Goal: Check status: Check status

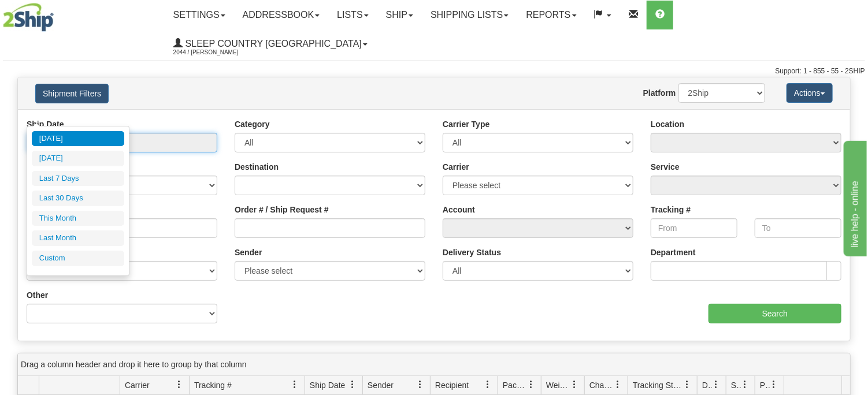
click at [124, 133] on input "From [DATE] To [DATE]" at bounding box center [122, 143] width 191 height 20
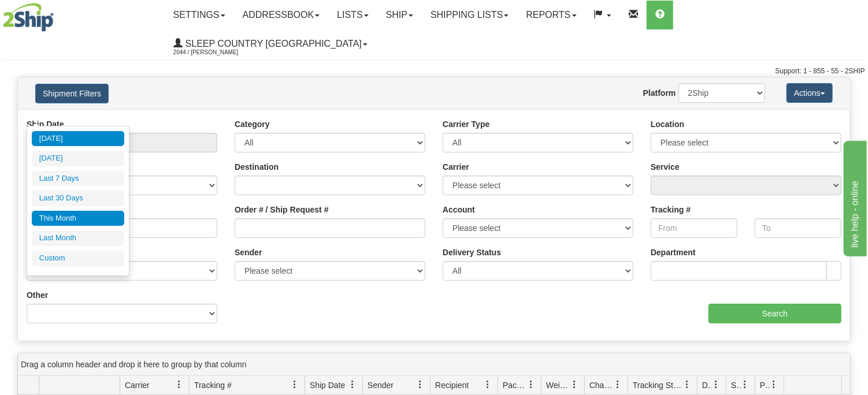
click at [64, 215] on li "This Month" at bounding box center [78, 219] width 92 height 16
type input "From [DATE] To [DATE]"
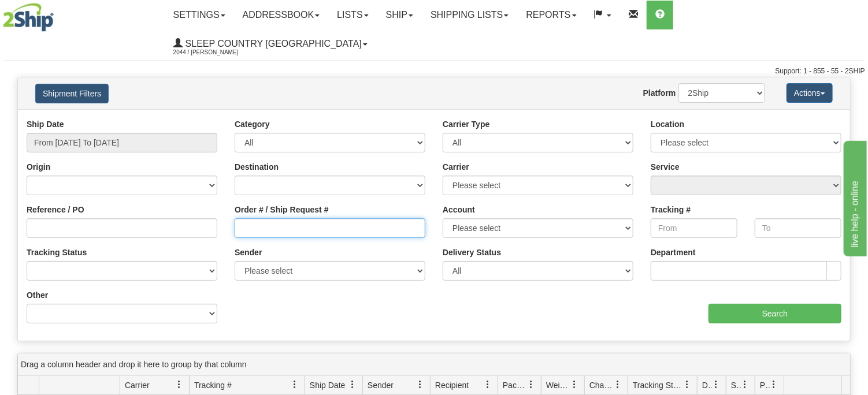
click at [268, 218] on input "Order # / Ship Request #" at bounding box center [330, 228] width 191 height 20
paste input "9000I081782"
type input "9000I081782"
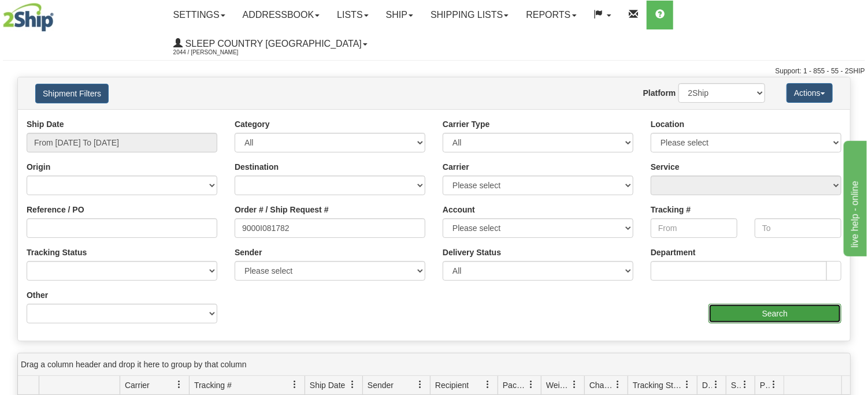
click at [779, 304] on input "Search" at bounding box center [774, 314] width 133 height 20
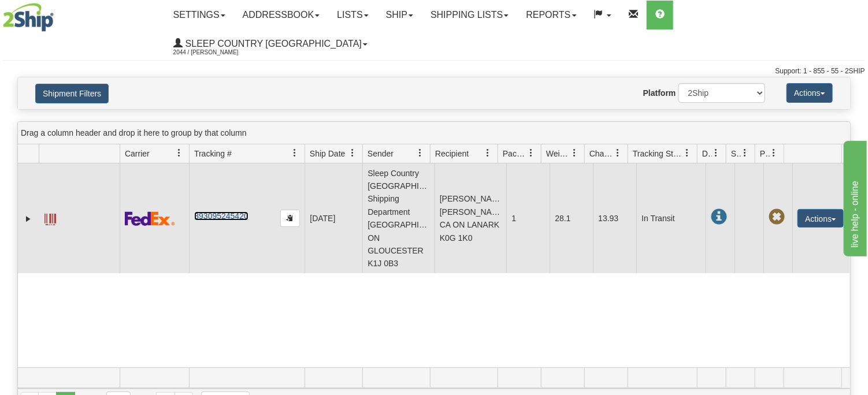
click at [213, 211] on link "393095245420" at bounding box center [221, 215] width 54 height 9
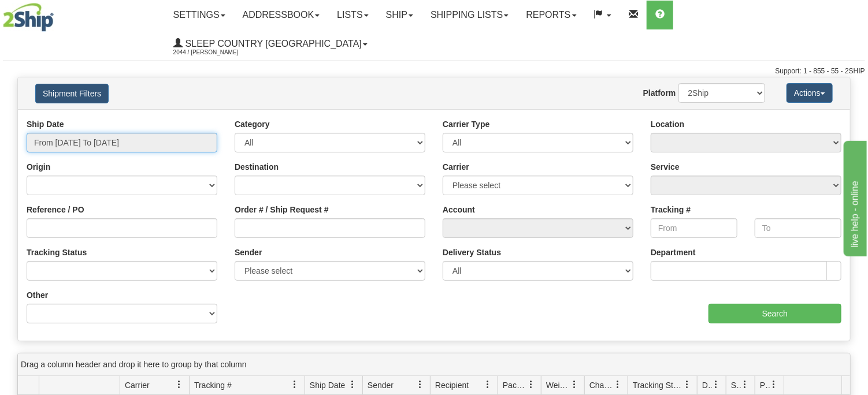
click at [140, 133] on input "From [DATE] To [DATE]" at bounding box center [122, 143] width 191 height 20
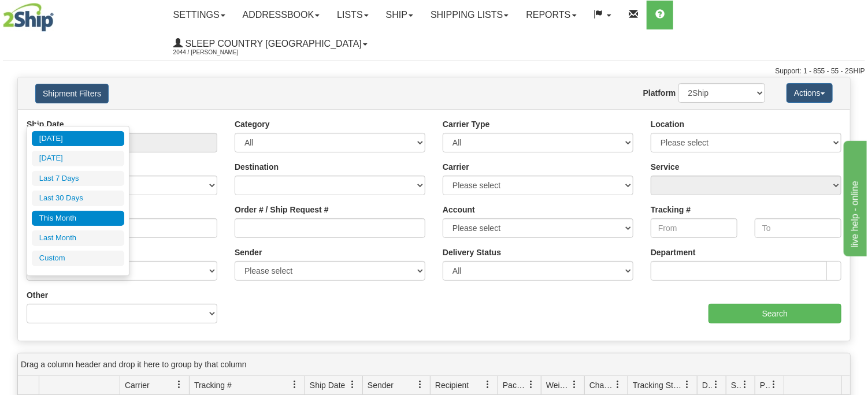
click at [72, 217] on li "This Month" at bounding box center [78, 219] width 92 height 16
type input "From [DATE] To [DATE]"
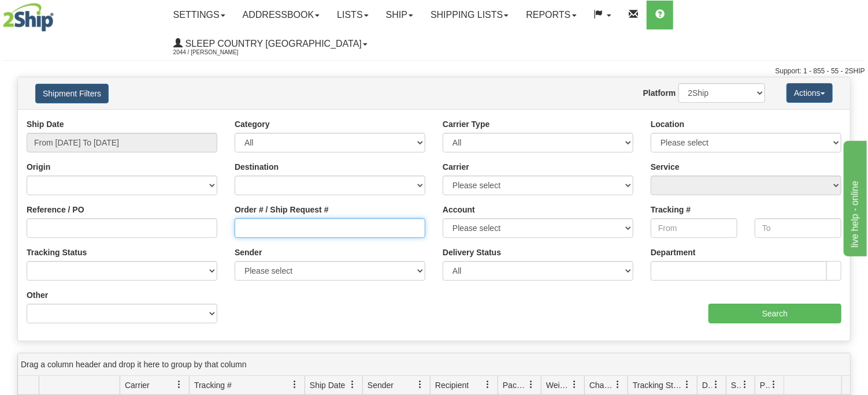
click at [284, 218] on input "Order # / Ship Request #" at bounding box center [330, 228] width 191 height 20
paste input "9000I077828"
type input "9000I077828"
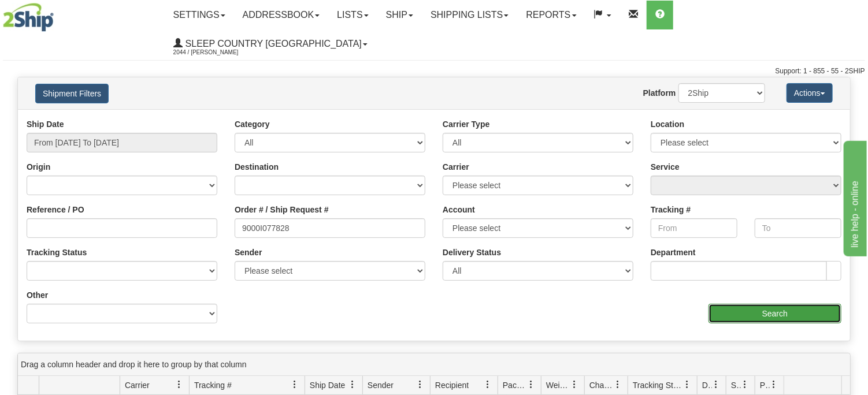
click at [772, 304] on input "Search" at bounding box center [774, 314] width 133 height 20
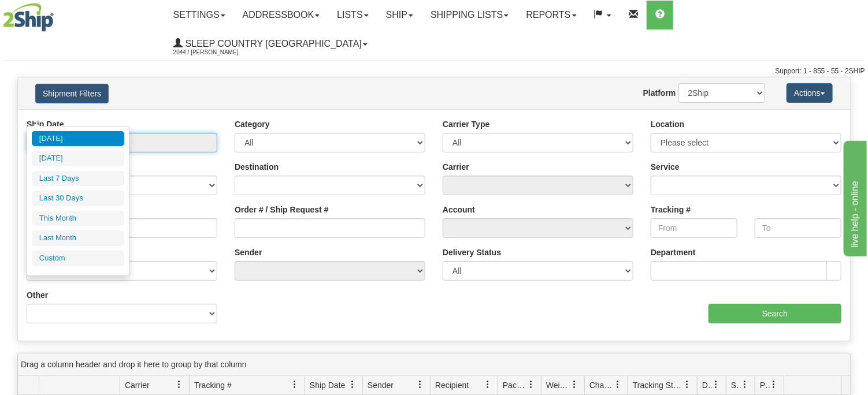
click at [85, 133] on input "From [DATE] To [DATE]" at bounding box center [122, 143] width 191 height 20
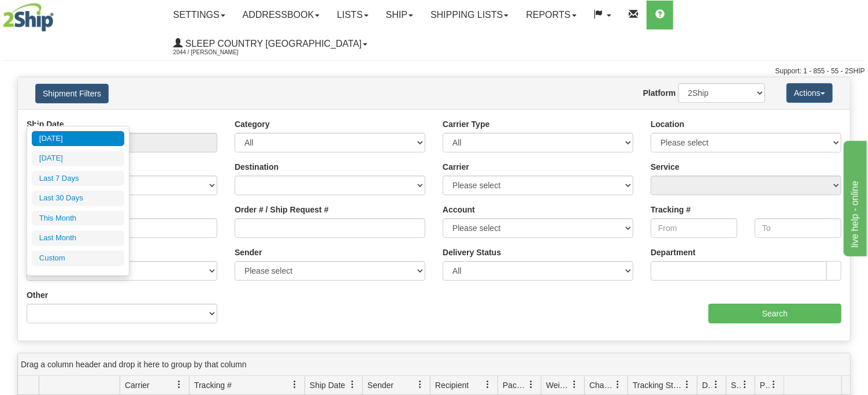
click at [70, 212] on li "This Month" at bounding box center [78, 219] width 92 height 16
type input "From [DATE] To [DATE]"
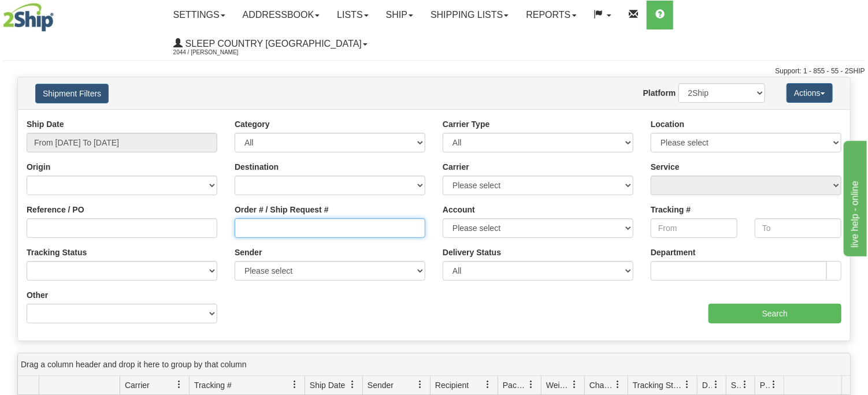
click at [282, 218] on input "Order # / Ship Request #" at bounding box center [330, 228] width 191 height 20
paste input "9000I081782"
type input "9000I081782"
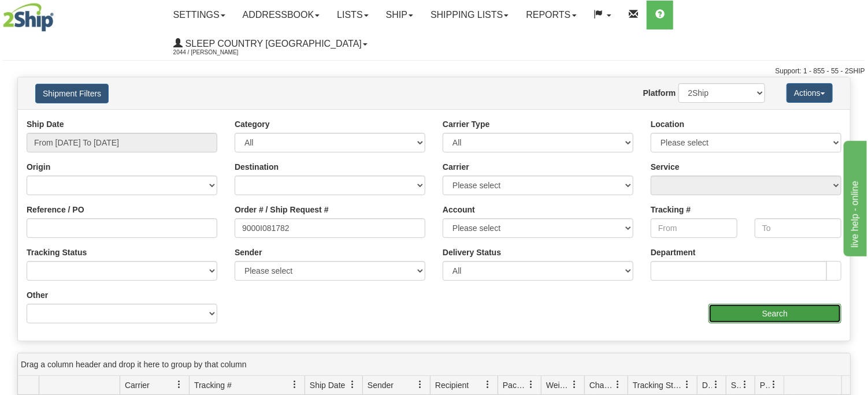
click at [774, 304] on input "Search" at bounding box center [774, 314] width 133 height 20
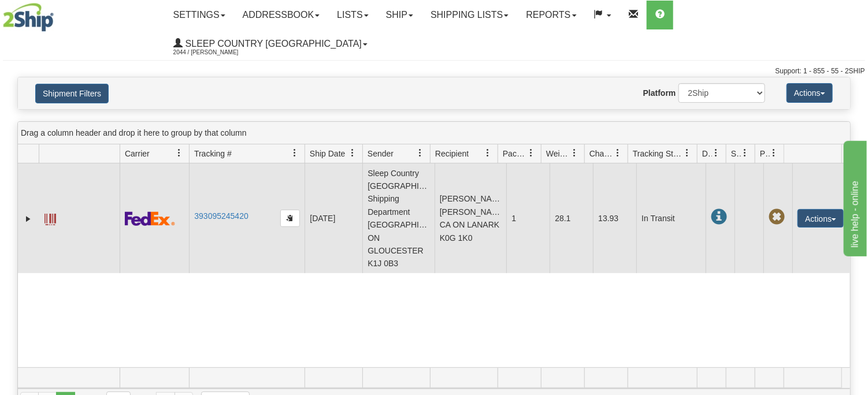
click at [712, 209] on span at bounding box center [718, 217] width 16 height 16
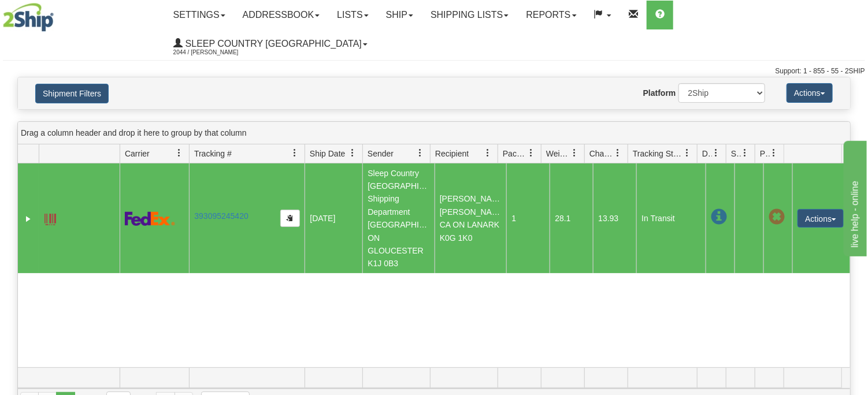
click at [712, 209] on span at bounding box center [718, 217] width 16 height 16
click at [713, 254] on div "31602609 2044 393095245420 09/11/2025 09/11/2025 08:23:11 AM Sleep Country Cana…" at bounding box center [434, 265] width 832 height 204
click at [217, 211] on link "393095245420" at bounding box center [221, 215] width 54 height 9
